Goal: Task Accomplishment & Management: Manage account settings

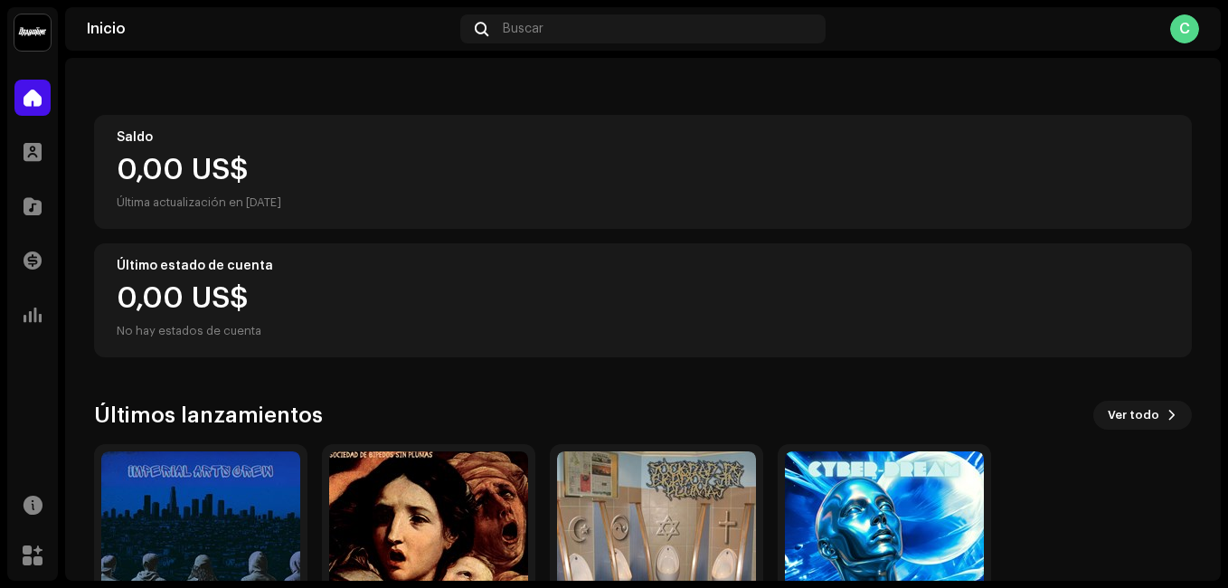
scroll to position [306, 0]
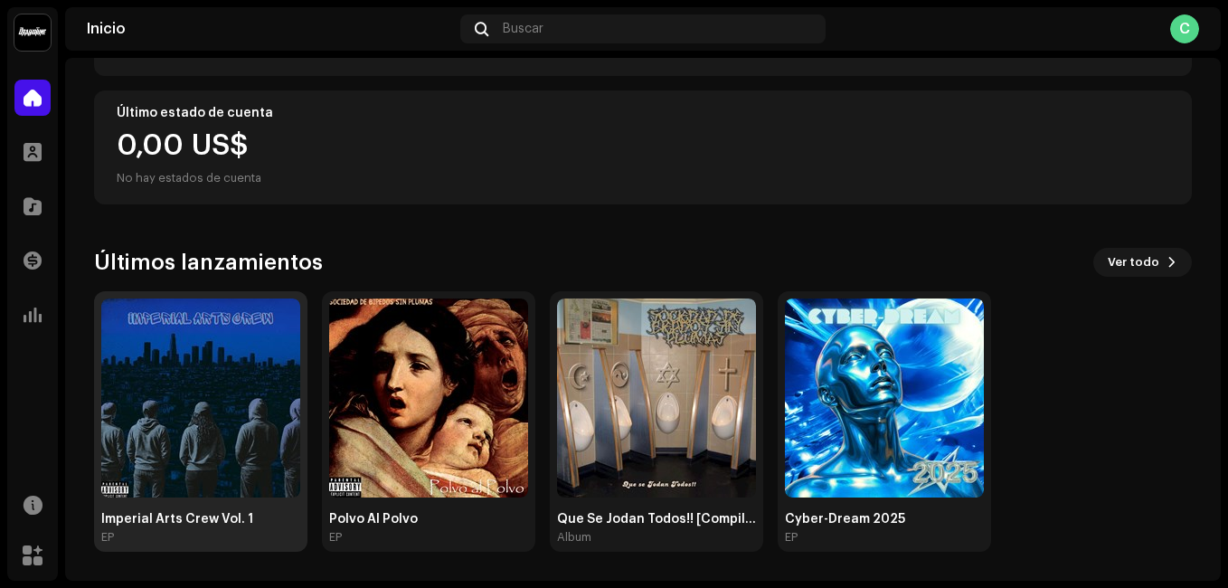
drag, startPoint x: 299, startPoint y: 426, endPoint x: 262, endPoint y: 431, distance: 37.4
click at [281, 426] on img at bounding box center [200, 398] width 199 height 199
click at [249, 431] on img at bounding box center [200, 398] width 199 height 199
click at [242, 395] on img at bounding box center [200, 398] width 199 height 199
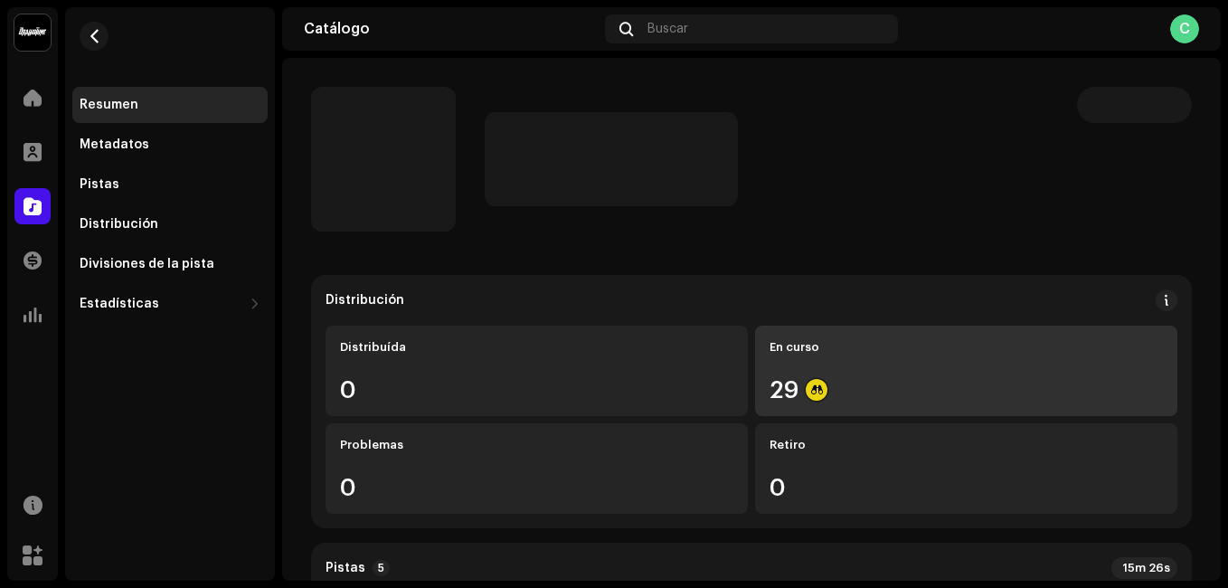
click at [792, 392] on div "29" at bounding box center [967, 390] width 394 height 24
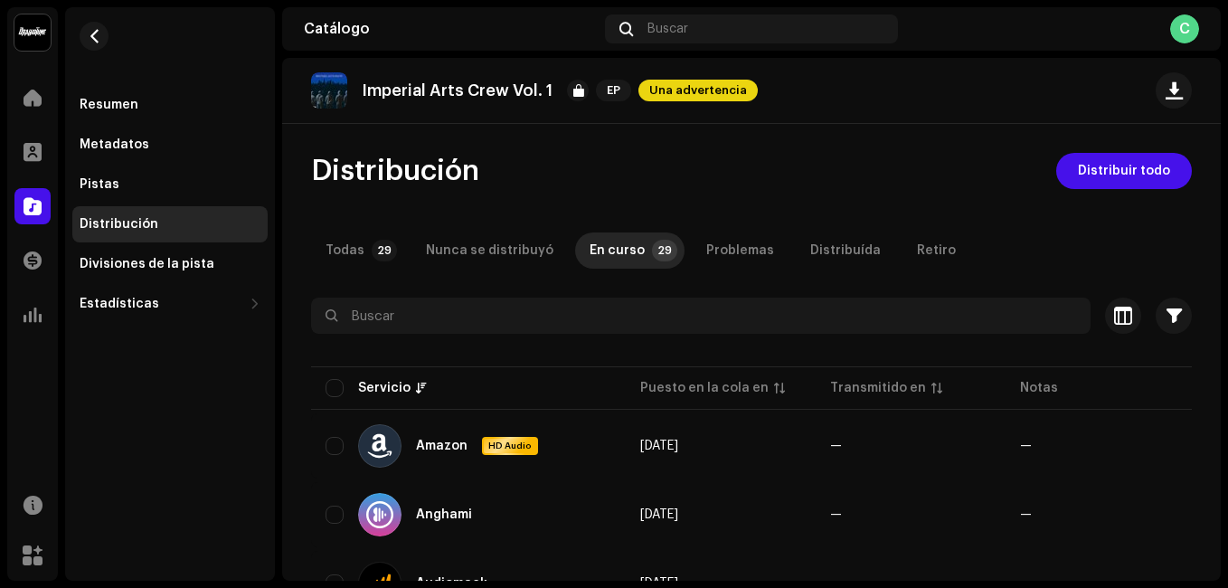
click at [78, 36] on re-m-nav-back at bounding box center [93, 47] width 43 height 80
click at [105, 39] on button "button" at bounding box center [94, 36] width 29 height 29
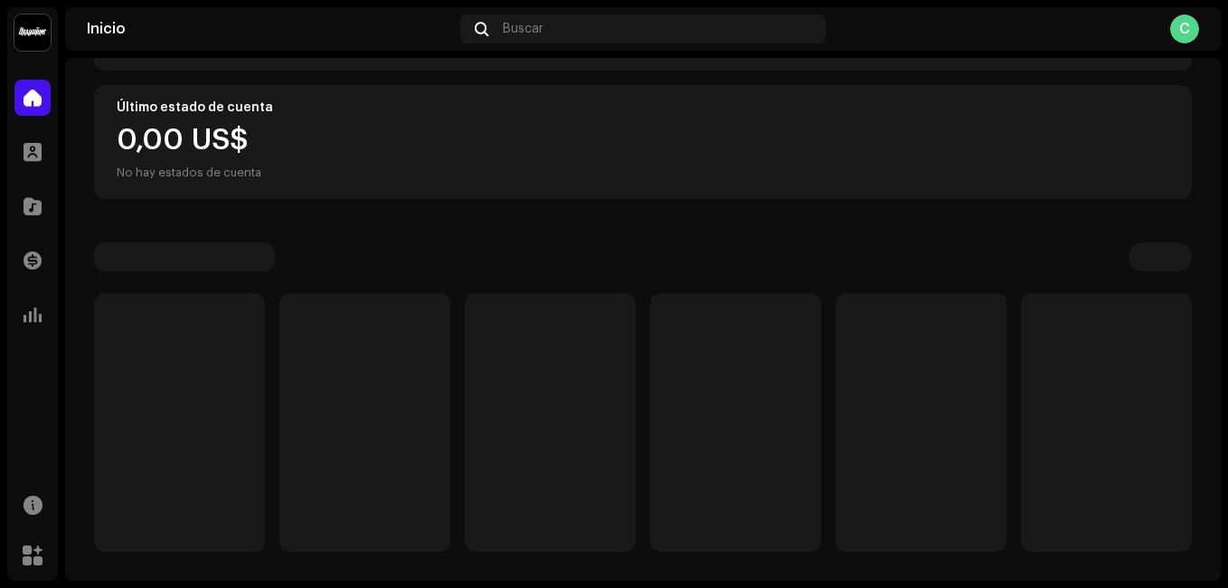
scroll to position [306, 0]
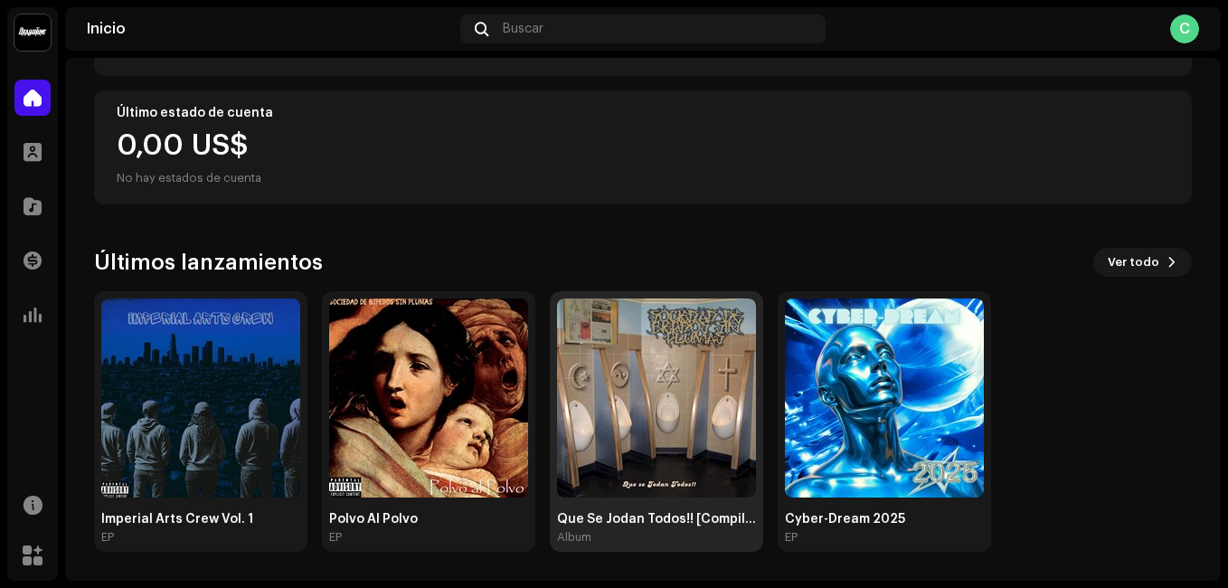
click at [661, 410] on img at bounding box center [656, 398] width 199 height 199
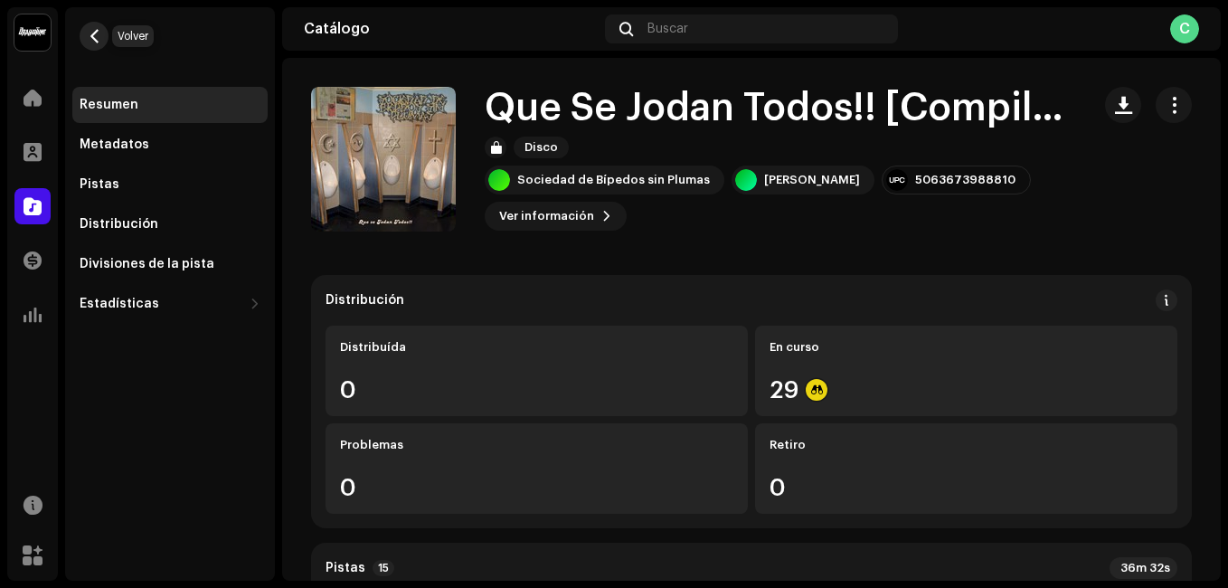
click at [81, 28] on button "button" at bounding box center [94, 36] width 29 height 29
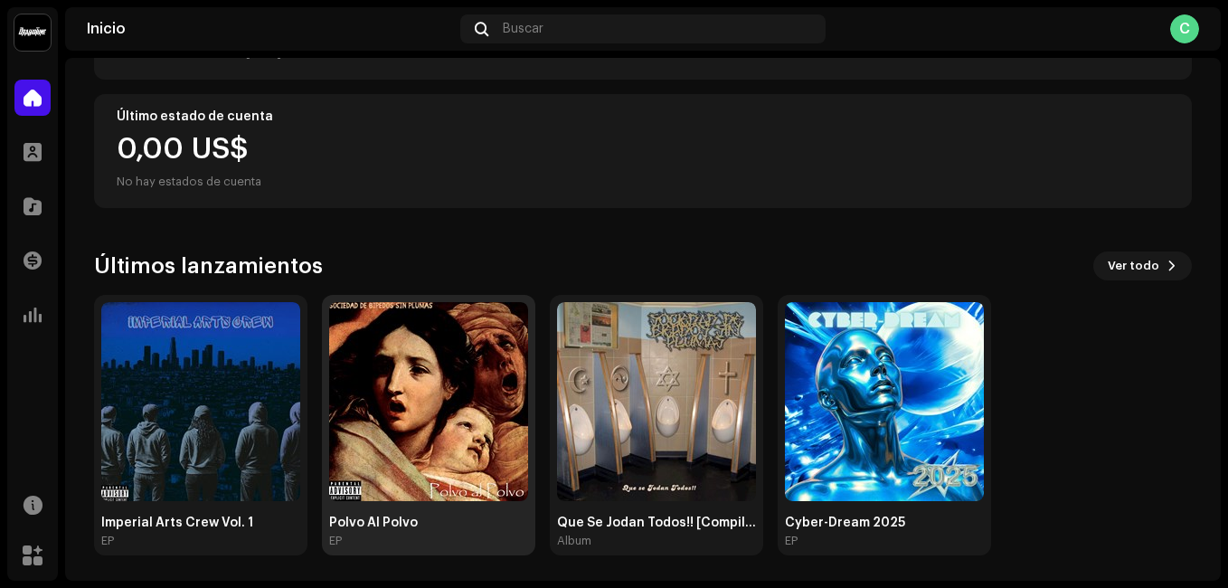
scroll to position [306, 0]
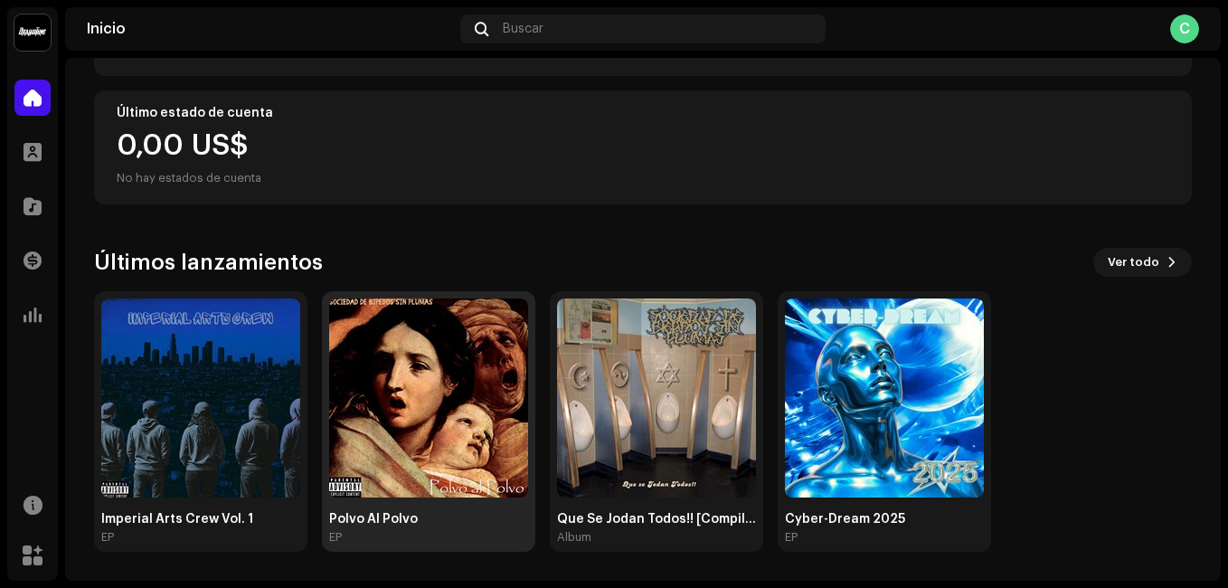
click at [453, 444] on img at bounding box center [428, 398] width 199 height 199
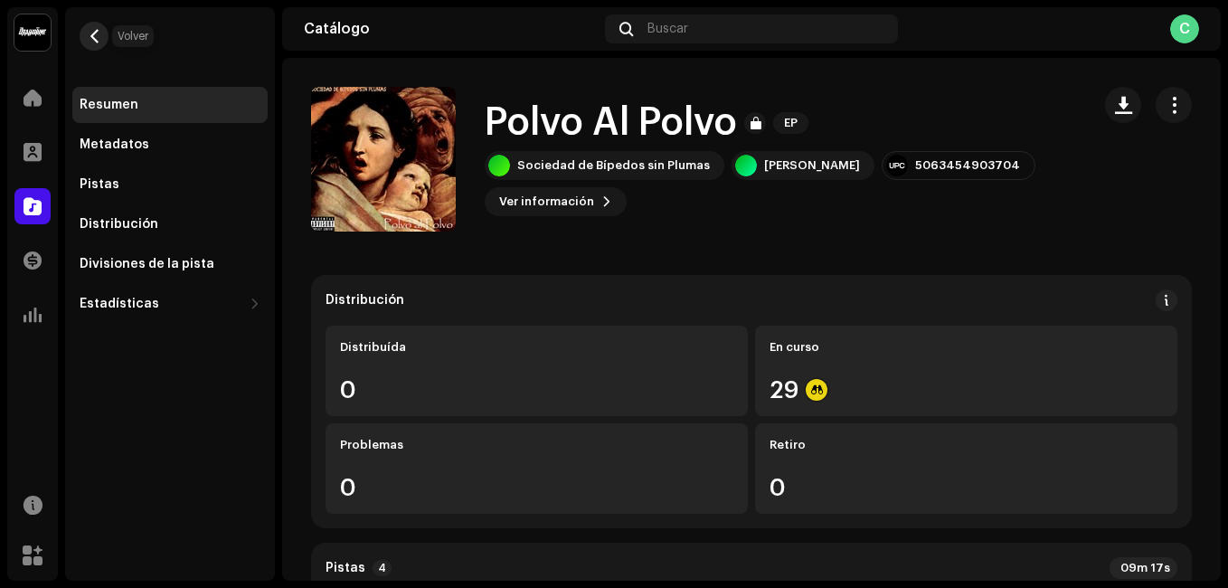
click at [98, 33] on span "button" at bounding box center [95, 36] width 14 height 14
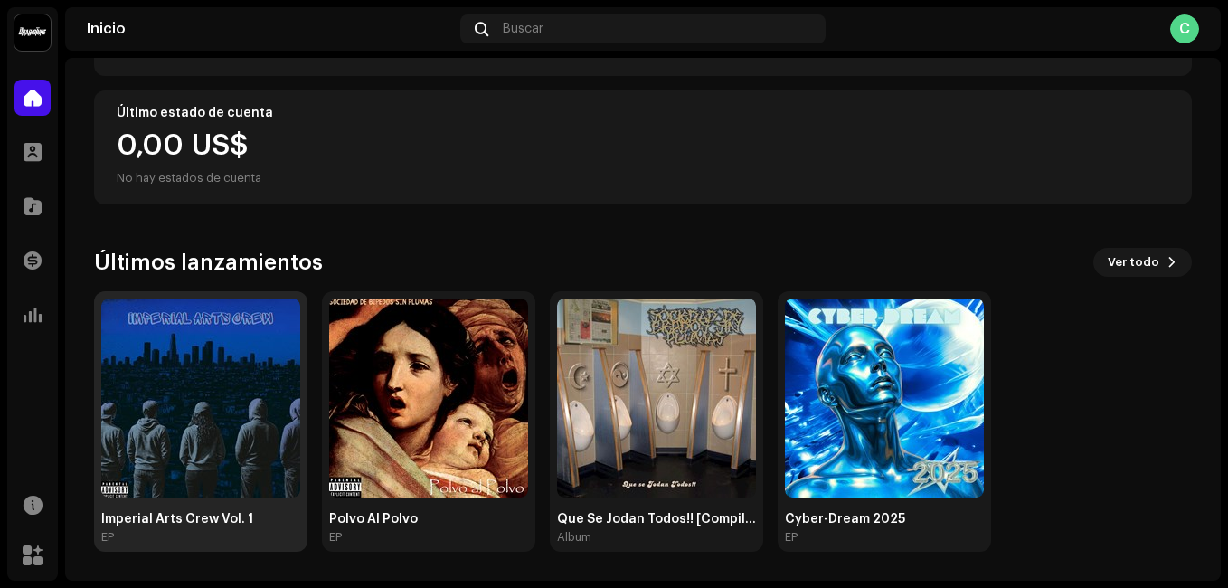
click at [163, 394] on img at bounding box center [200, 398] width 199 height 199
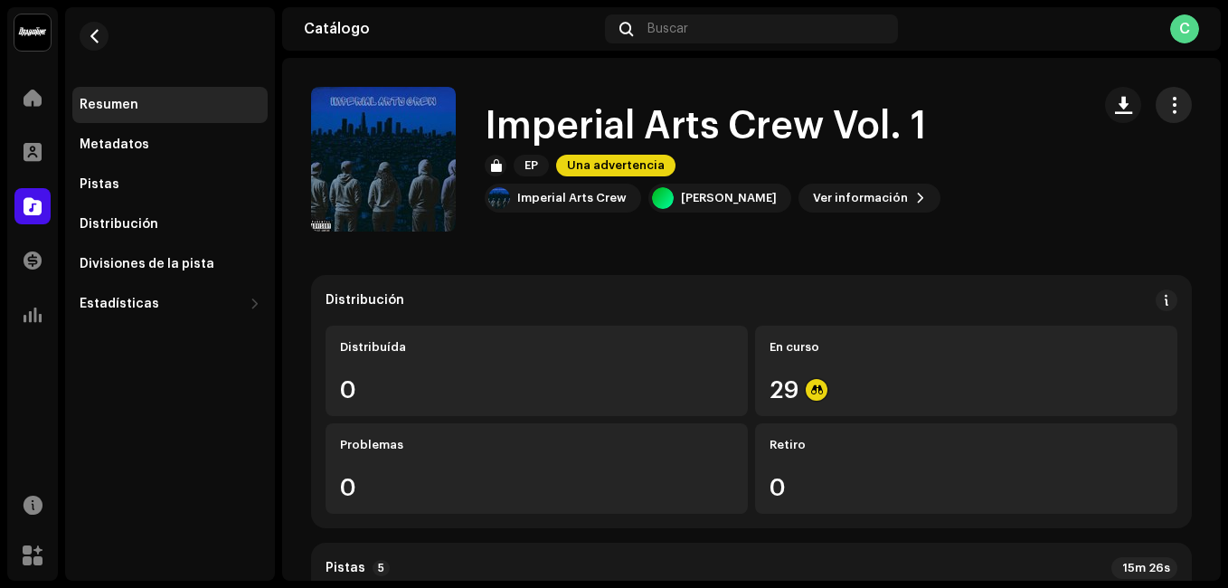
click at [1166, 105] on span "button" at bounding box center [1174, 105] width 17 height 14
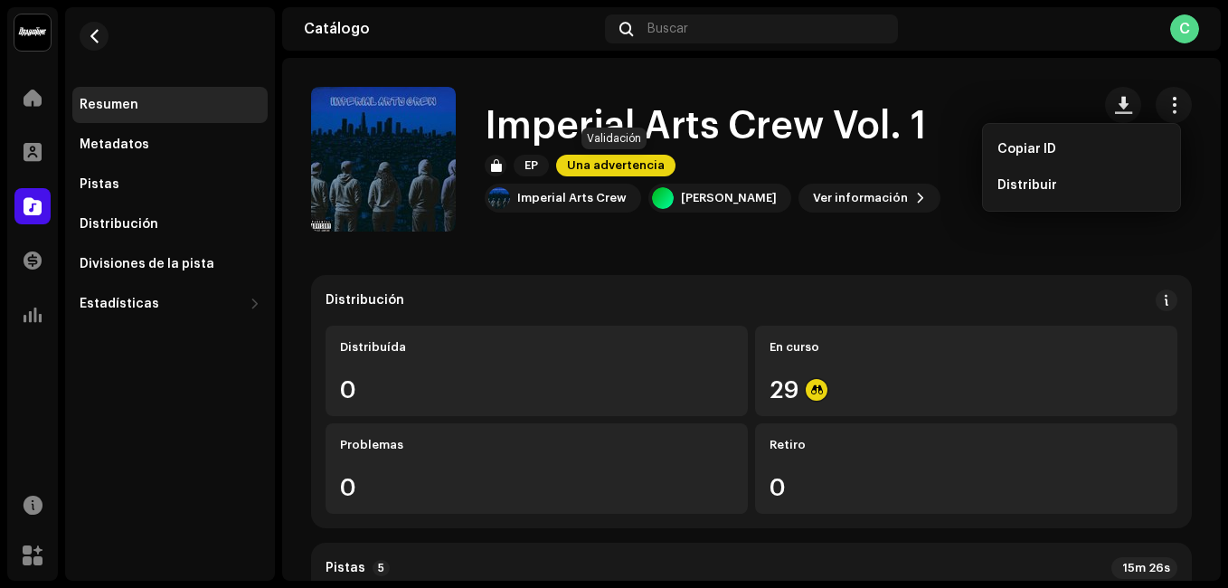
click at [621, 173] on span "Una advertencia" at bounding box center [615, 166] width 119 height 22
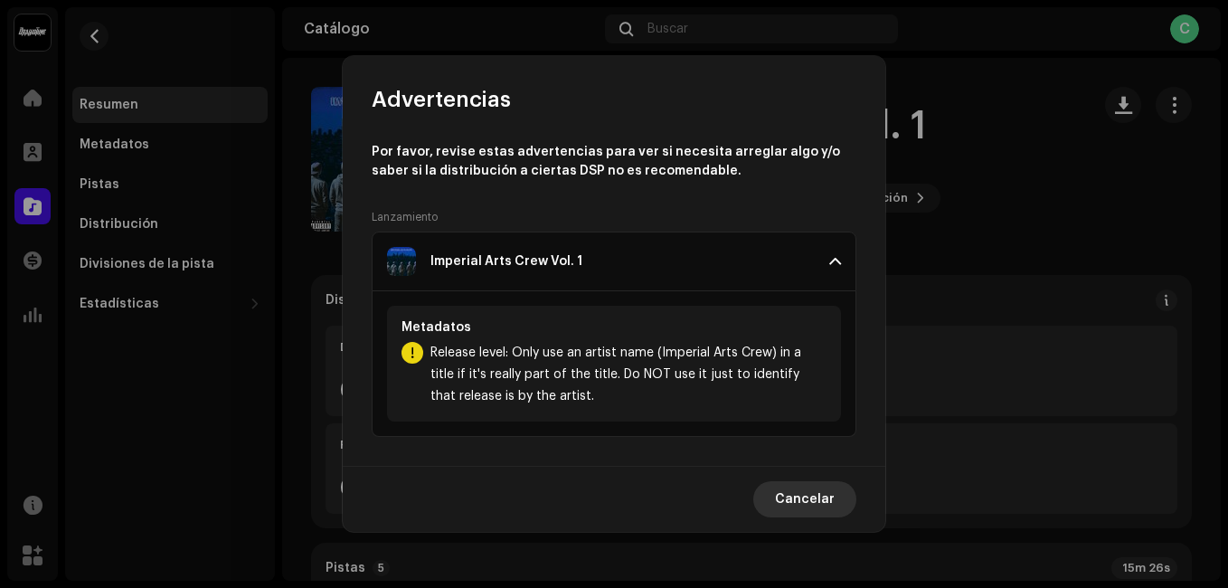
click at [811, 500] on span "Cancelar" at bounding box center [805, 499] width 60 height 36
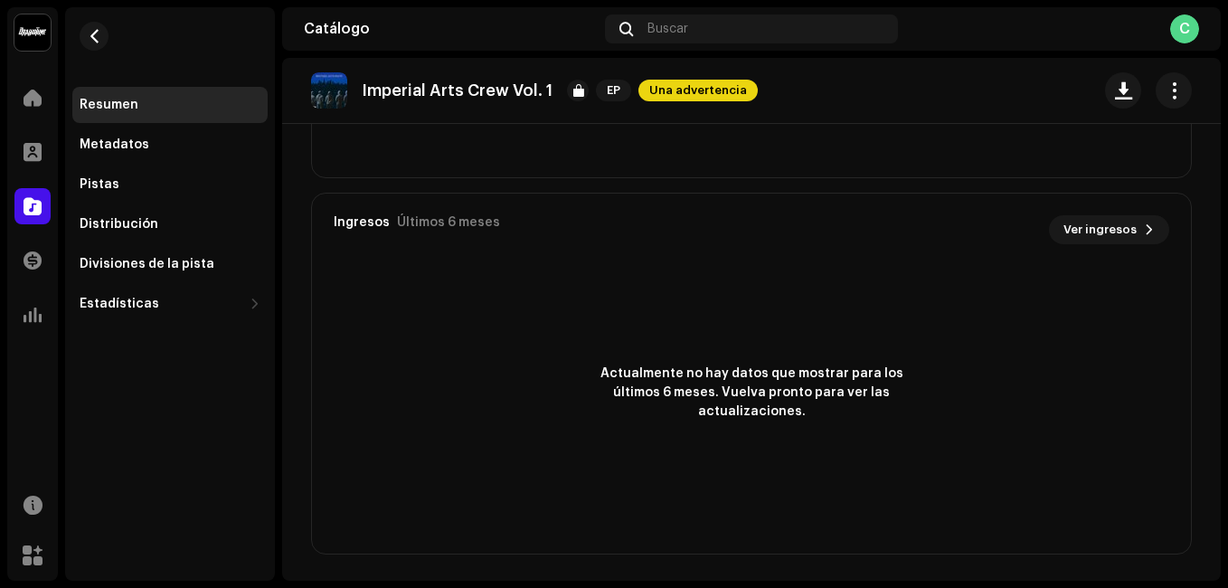
scroll to position [1294, 0]
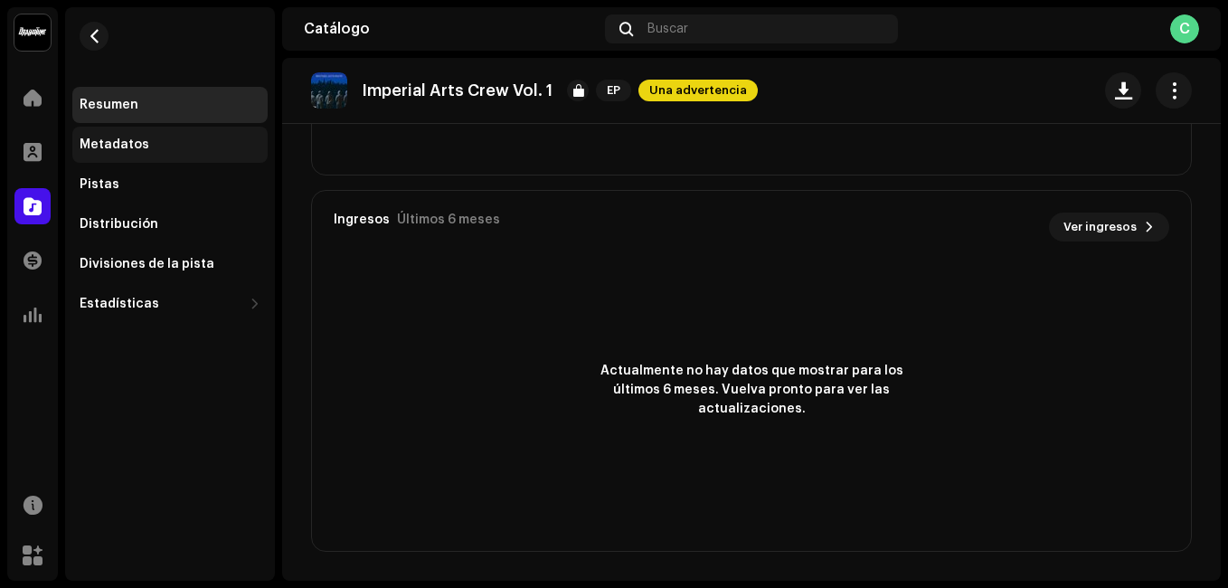
click at [122, 157] on div "Metadatos" at bounding box center [169, 145] width 195 height 36
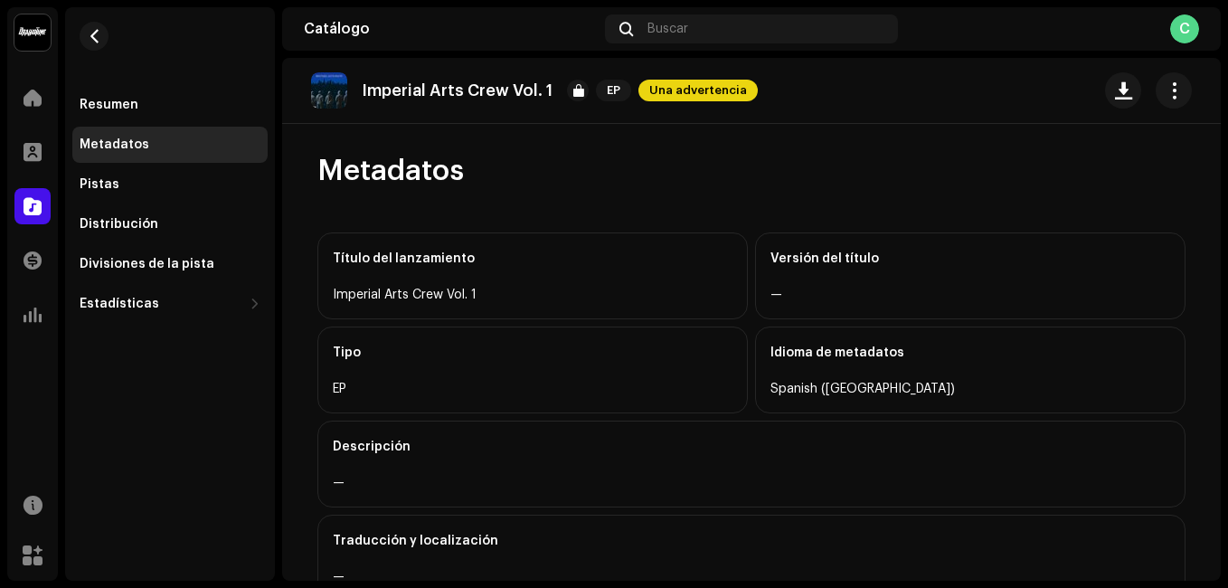
click at [514, 299] on div "Imperial Arts Crew Vol. 1" at bounding box center [533, 295] width 400 height 22
click at [482, 283] on div "Título del lanzamiento" at bounding box center [533, 258] width 400 height 51
click at [471, 289] on div "Imperial Arts Crew Vol. 1" at bounding box center [533, 295] width 400 height 22
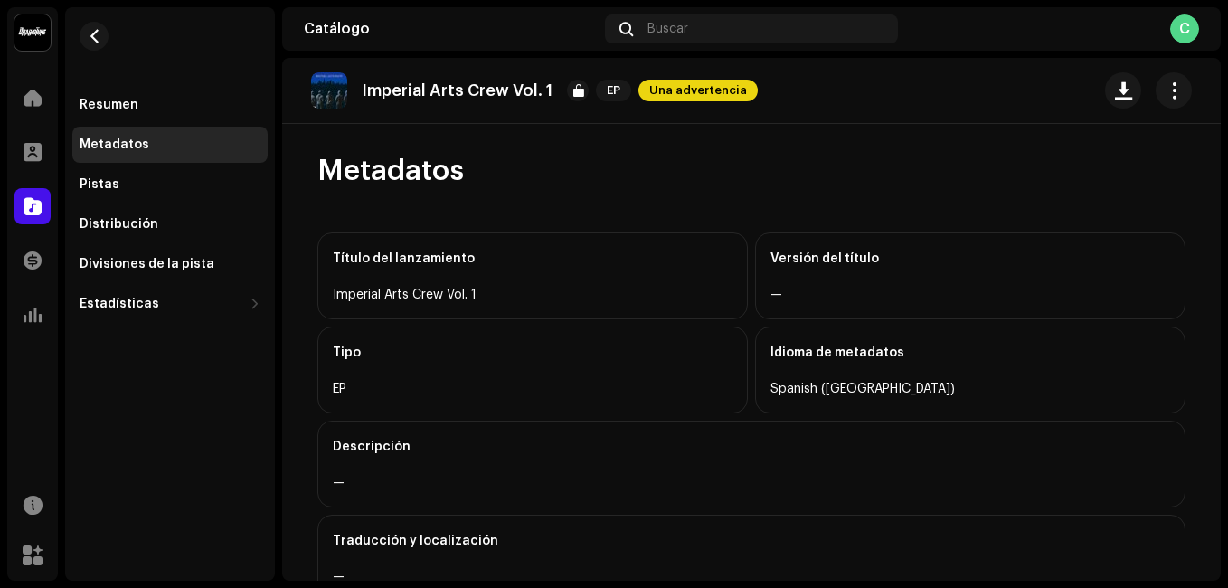
click at [471, 289] on div "Imperial Arts Crew Vol. 1" at bounding box center [533, 295] width 400 height 22
